Goal: Task Accomplishment & Management: Complete application form

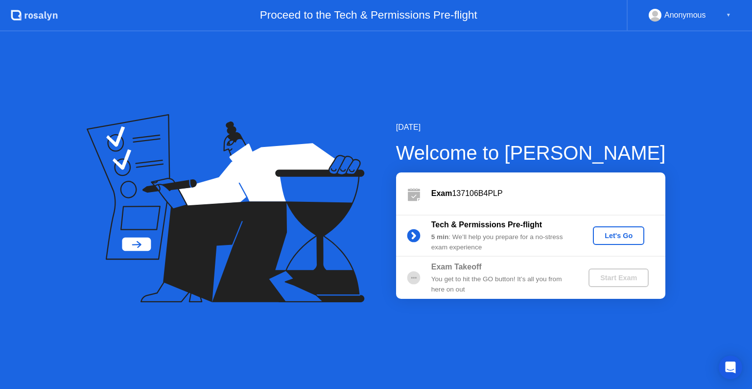
click at [621, 234] on div "Let's Go" at bounding box center [619, 236] width 44 height 8
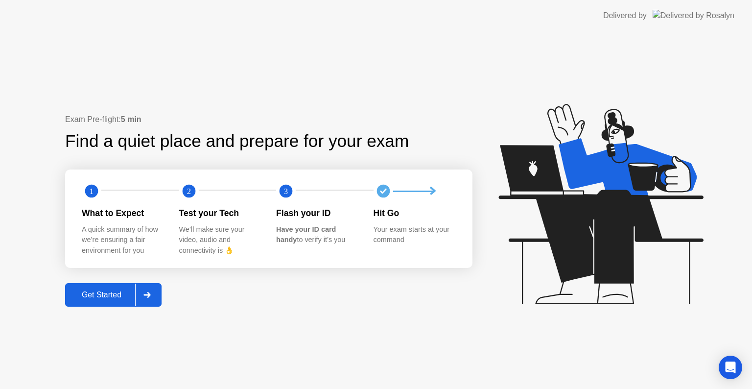
click at [141, 293] on div at bounding box center [147, 295] width 24 height 23
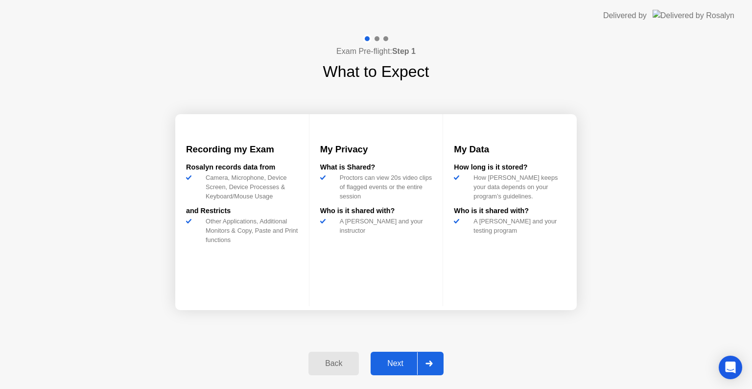
click at [400, 363] on div "Next" at bounding box center [396, 363] width 44 height 9
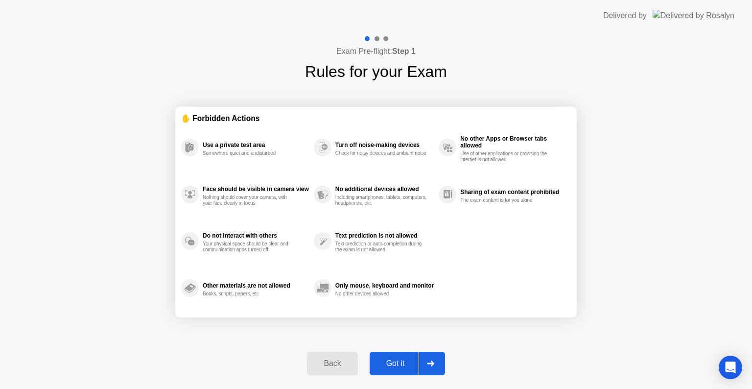
click at [410, 359] on div "Got it" at bounding box center [396, 363] width 46 height 9
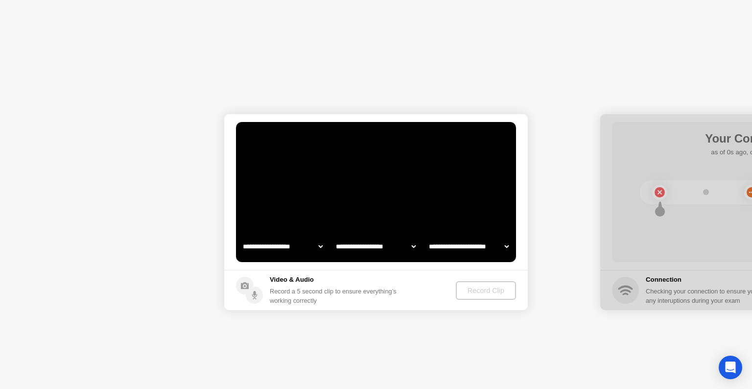
select select "**********"
select select "*******"
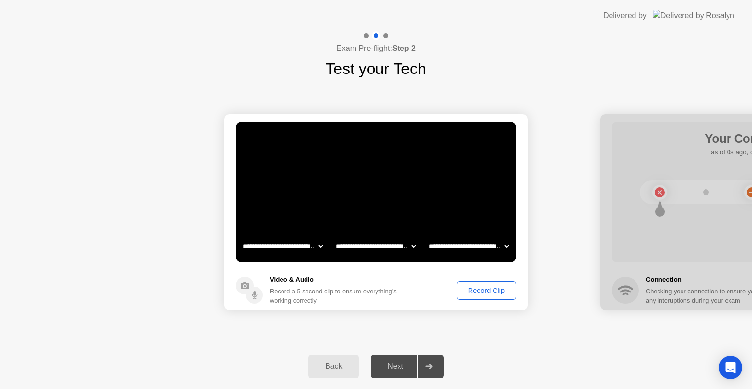
click at [507, 244] on select "**********" at bounding box center [469, 247] width 84 height 20
click at [503, 245] on select "**********" at bounding box center [469, 247] width 84 height 20
click at [493, 288] on div "Record Clip" at bounding box center [486, 290] width 52 height 8
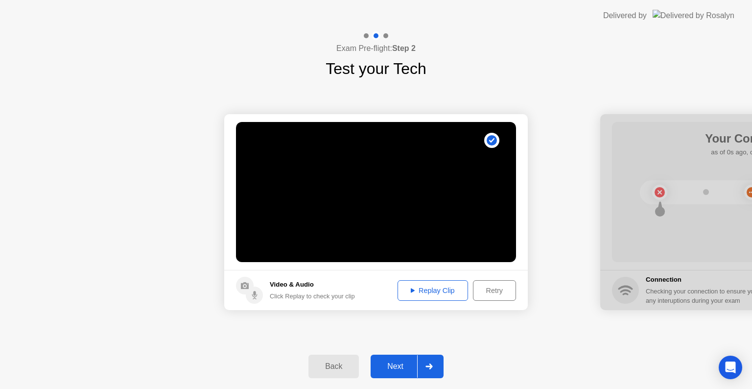
click at [424, 286] on div "Replay Clip" at bounding box center [433, 290] width 64 height 8
click at [394, 362] on div "Next" at bounding box center [396, 366] width 44 height 9
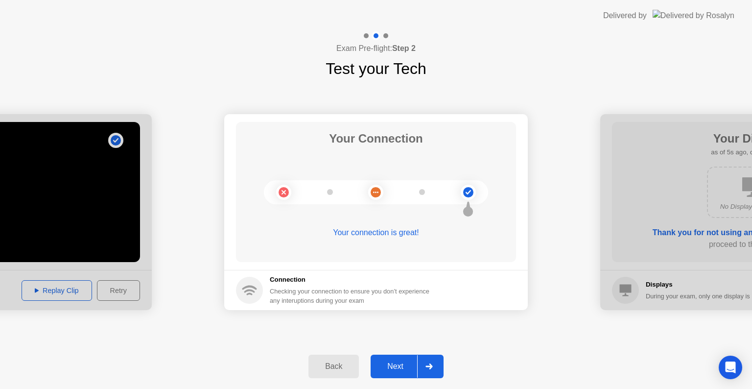
click at [392, 362] on div "Next" at bounding box center [396, 366] width 44 height 9
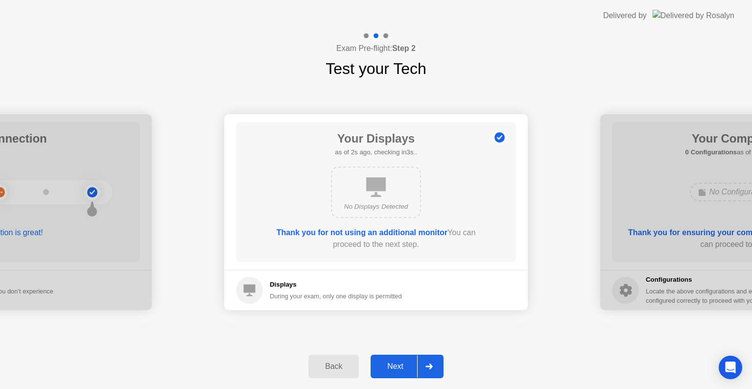
click at [392, 362] on div "Next" at bounding box center [396, 366] width 44 height 9
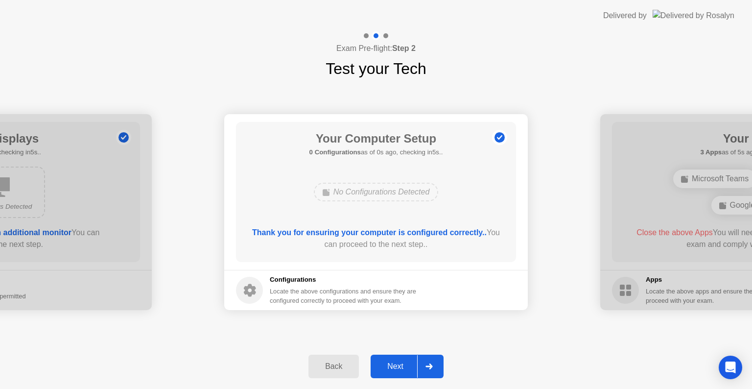
click at [392, 363] on div "Next" at bounding box center [396, 366] width 44 height 9
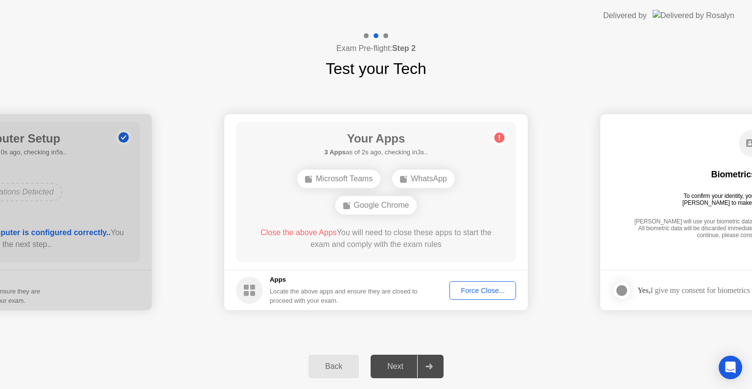
click at [460, 289] on div "Force Close..." at bounding box center [483, 290] width 60 height 8
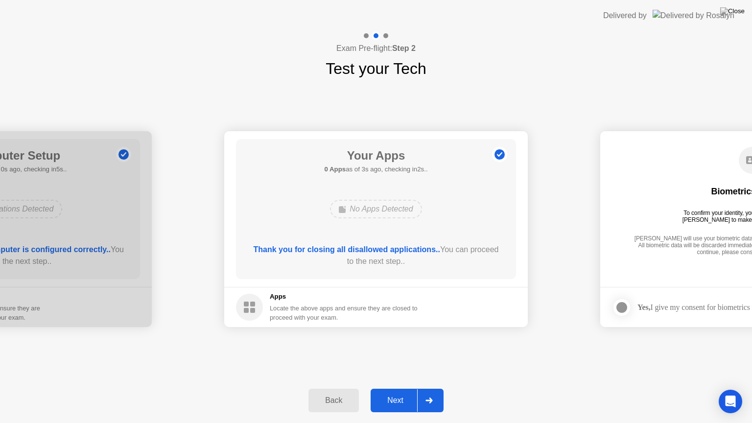
click at [394, 388] on div "Next" at bounding box center [396, 400] width 44 height 9
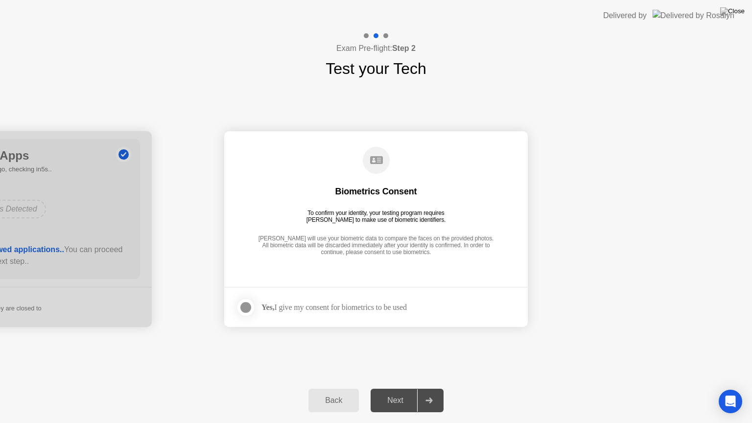
click at [247, 304] on div at bounding box center [246, 308] width 12 height 12
click at [396, 388] on div "Next" at bounding box center [396, 400] width 44 height 9
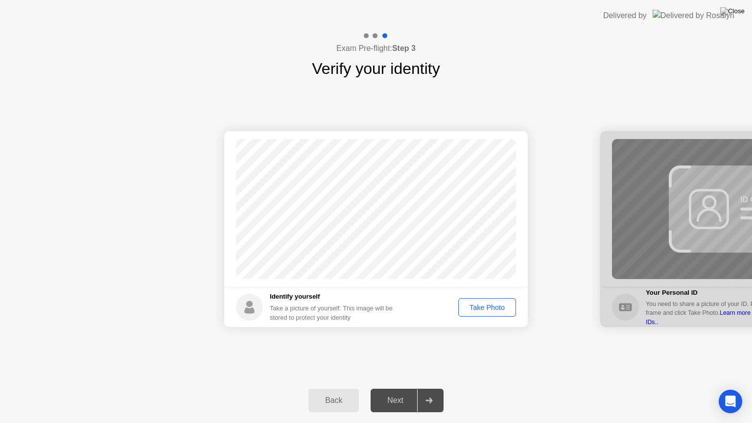
click at [506, 295] on footer "Identify yourself Take a picture of yourself. This image will be stored to prot…" at bounding box center [376, 307] width 304 height 40
click at [492, 306] on div "Take Photo" at bounding box center [487, 308] width 51 height 8
click at [395, 388] on div "Next" at bounding box center [396, 400] width 44 height 9
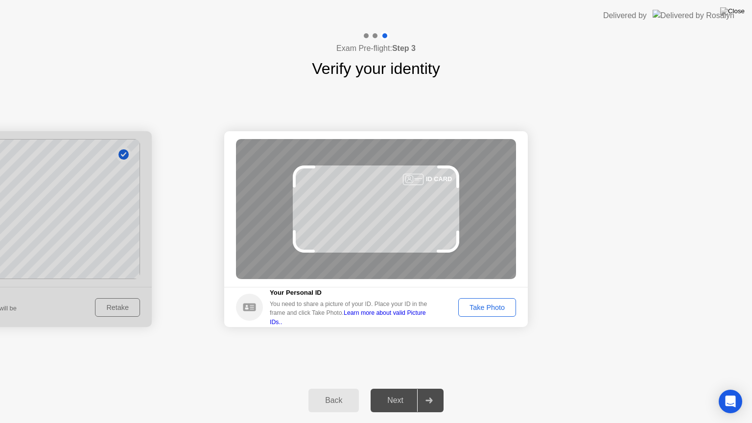
click at [491, 309] on div "Take Photo" at bounding box center [487, 308] width 51 height 8
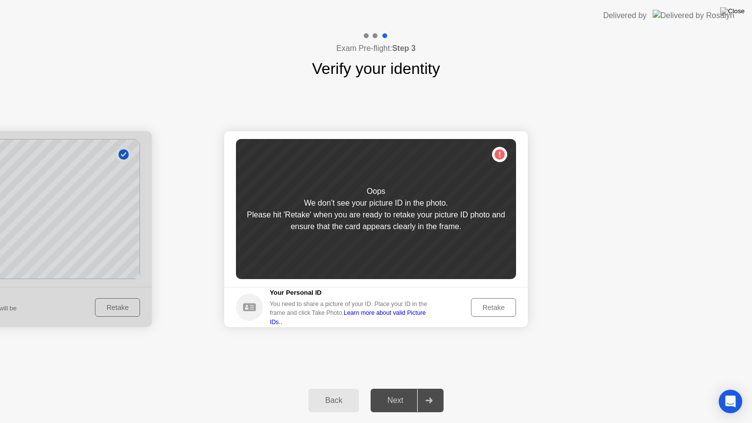
click at [491, 309] on div "Retake" at bounding box center [494, 308] width 38 height 8
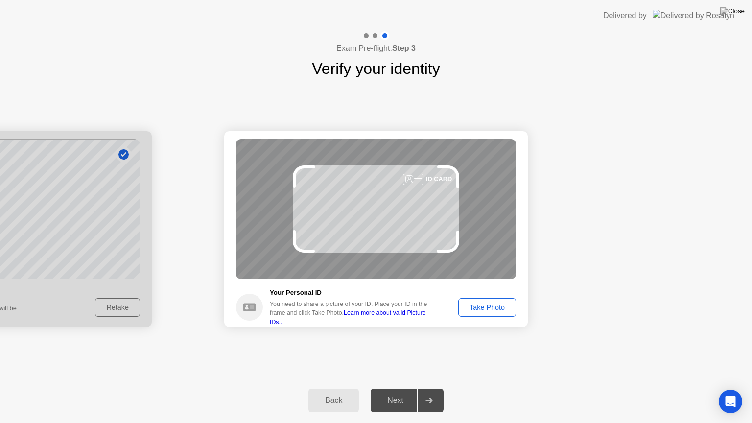
click at [485, 310] on div "Take Photo" at bounding box center [487, 308] width 51 height 8
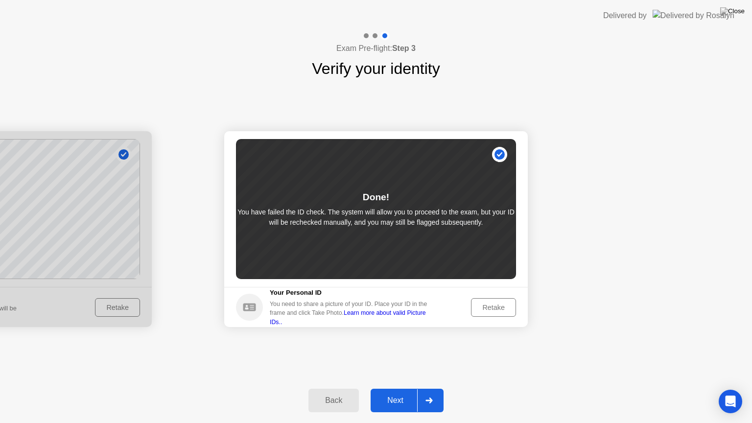
click at [402, 388] on div "Next" at bounding box center [396, 400] width 44 height 9
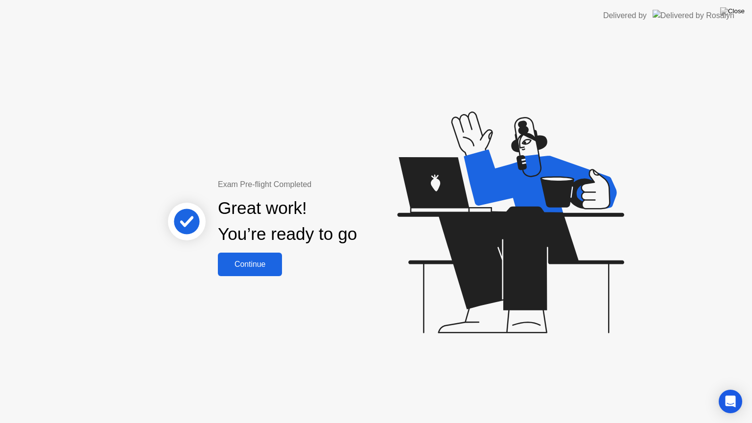
click at [262, 258] on button "Continue" at bounding box center [250, 265] width 64 height 24
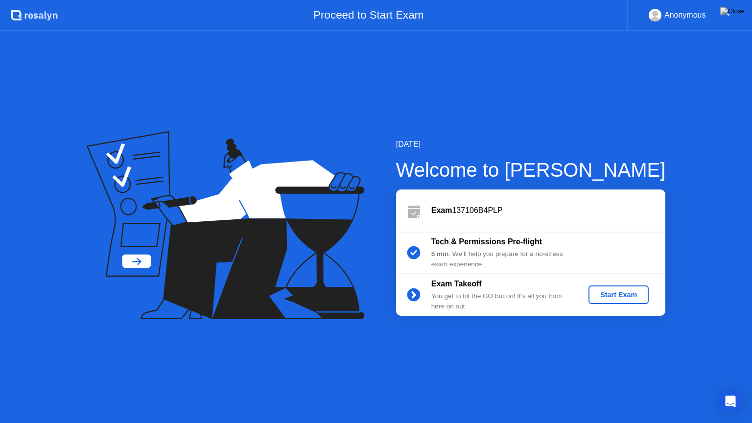
click at [628, 291] on div "Start Exam" at bounding box center [619, 295] width 52 height 8
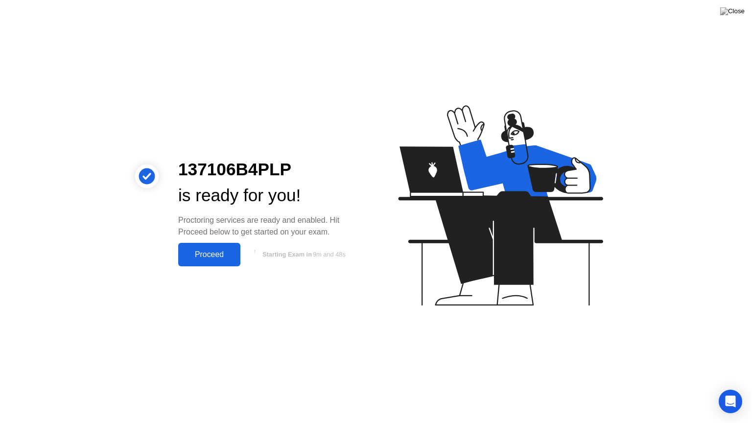
click at [214, 250] on div "Proceed" at bounding box center [209, 254] width 56 height 9
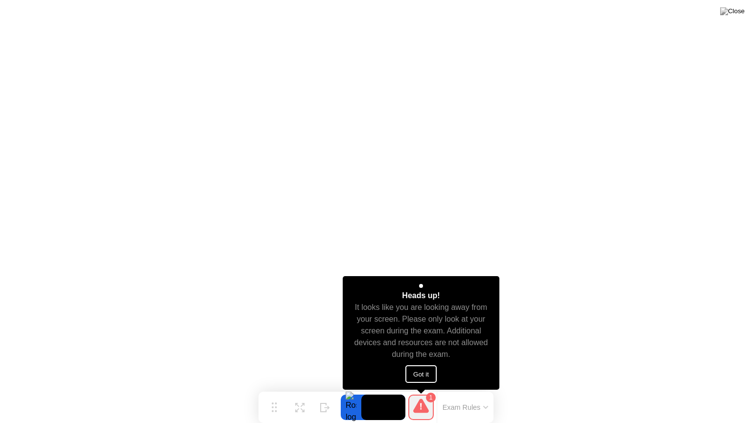
click at [412, 370] on button "Got it" at bounding box center [420, 374] width 31 height 18
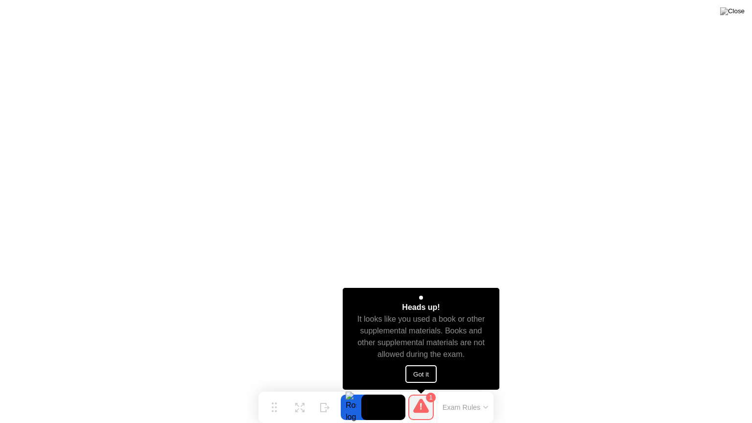
click at [425, 373] on button "Got it" at bounding box center [420, 374] width 31 height 18
